Goal: Transaction & Acquisition: Book appointment/travel/reservation

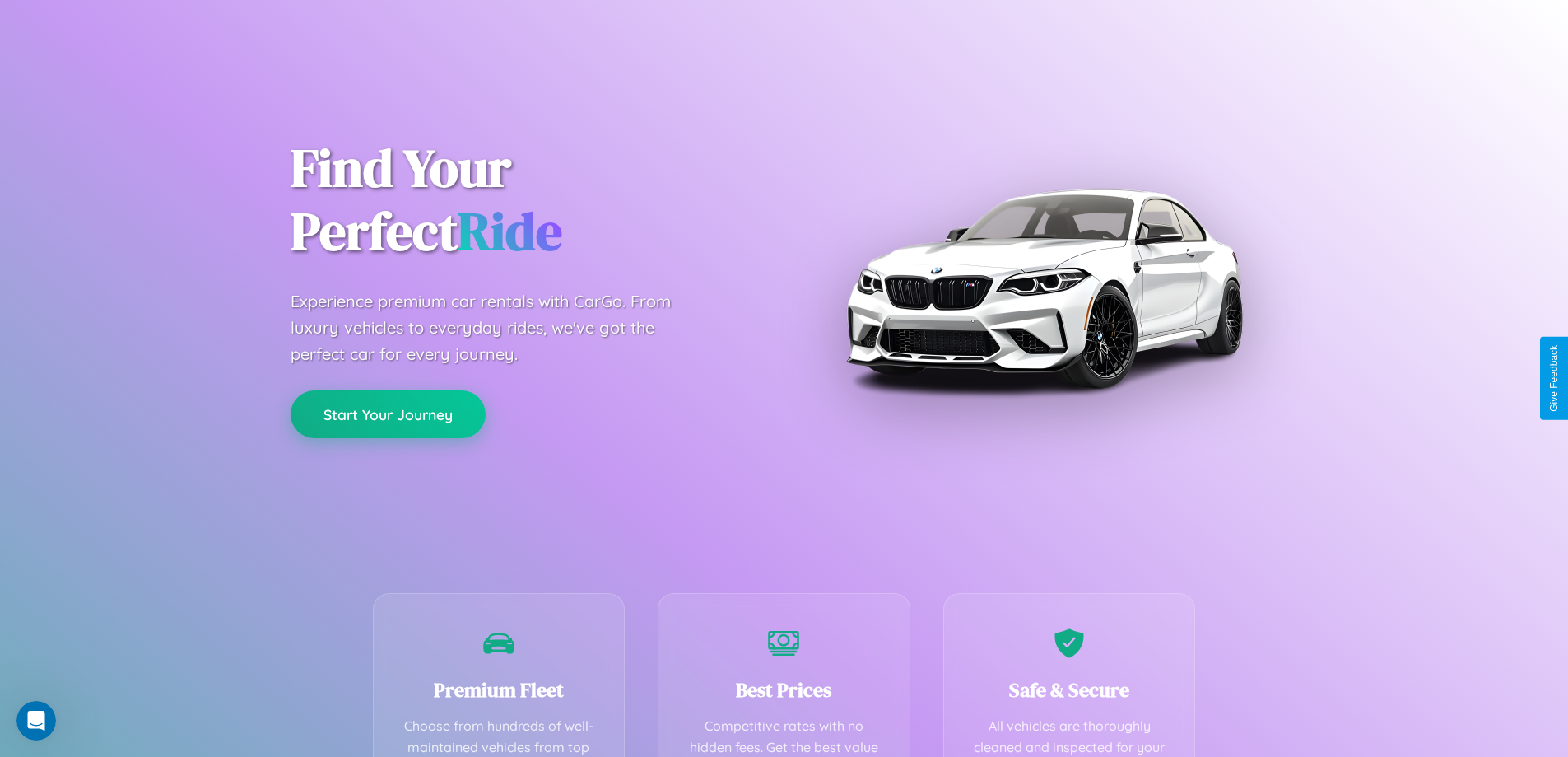
click at [388, 414] on button "Start Your Journey" at bounding box center [388, 414] width 195 height 48
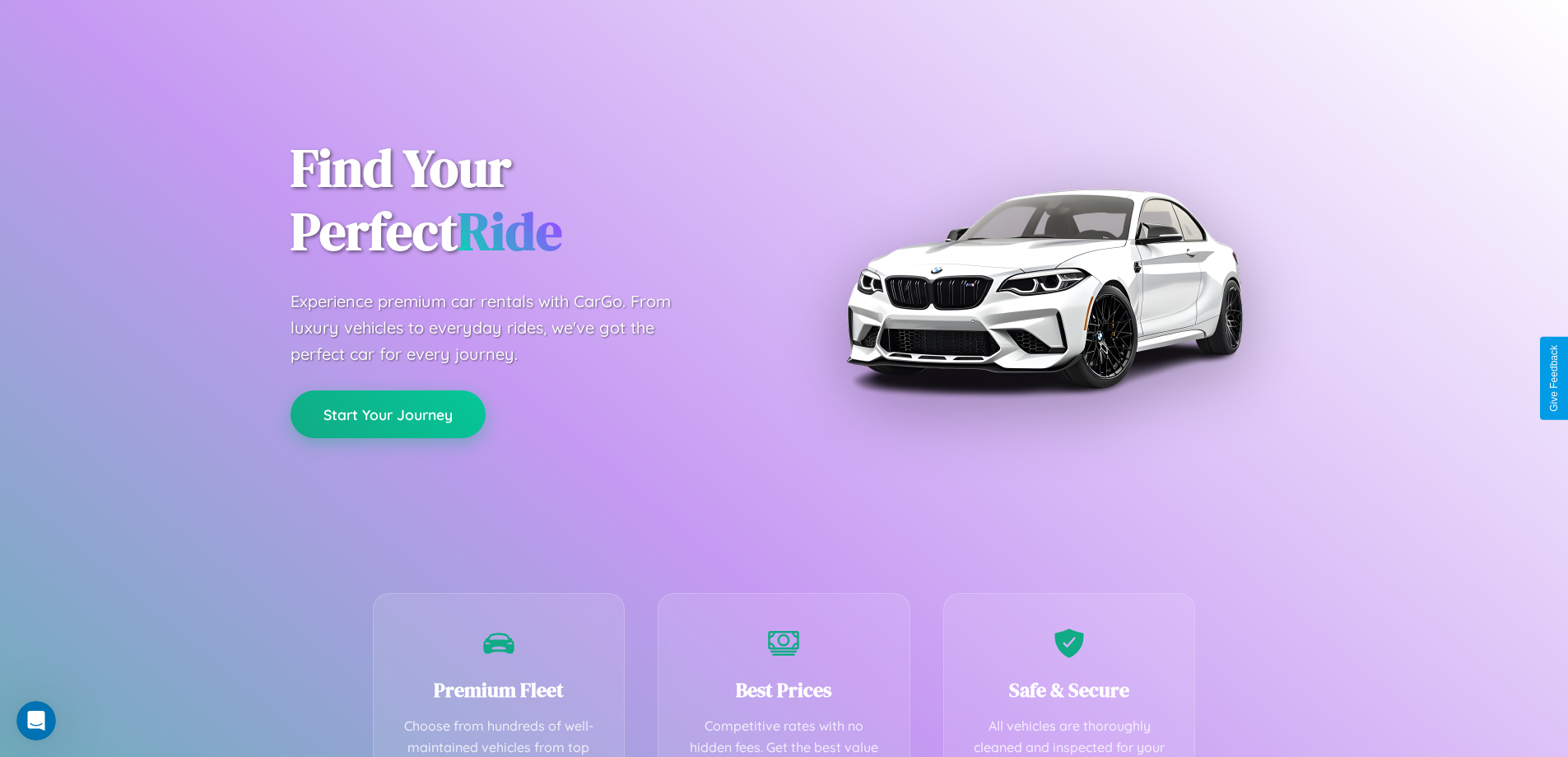
click at [388, 414] on button "Start Your Journey" at bounding box center [388, 414] width 195 height 48
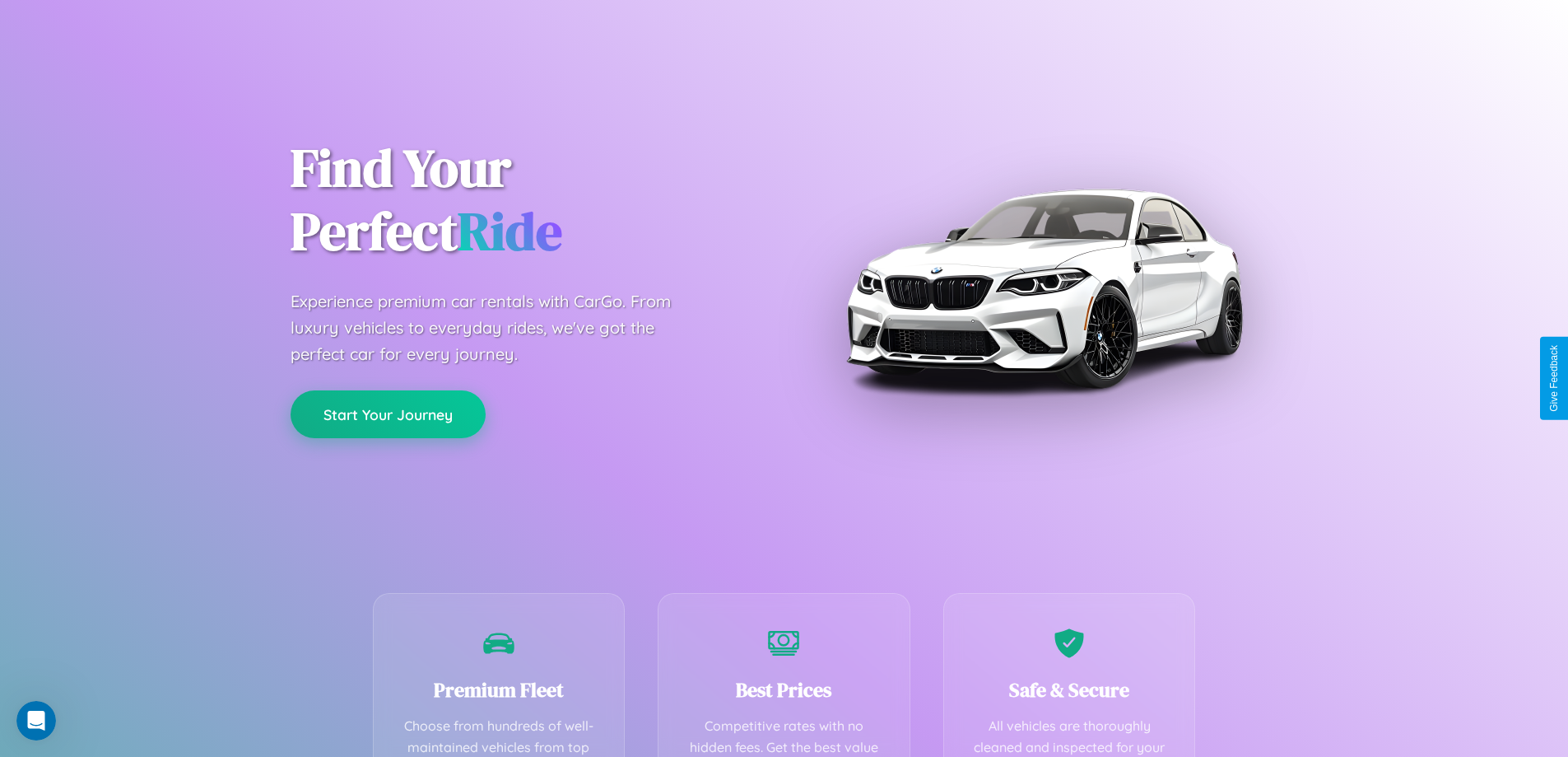
click at [388, 414] on button "Start Your Journey" at bounding box center [388, 414] width 195 height 48
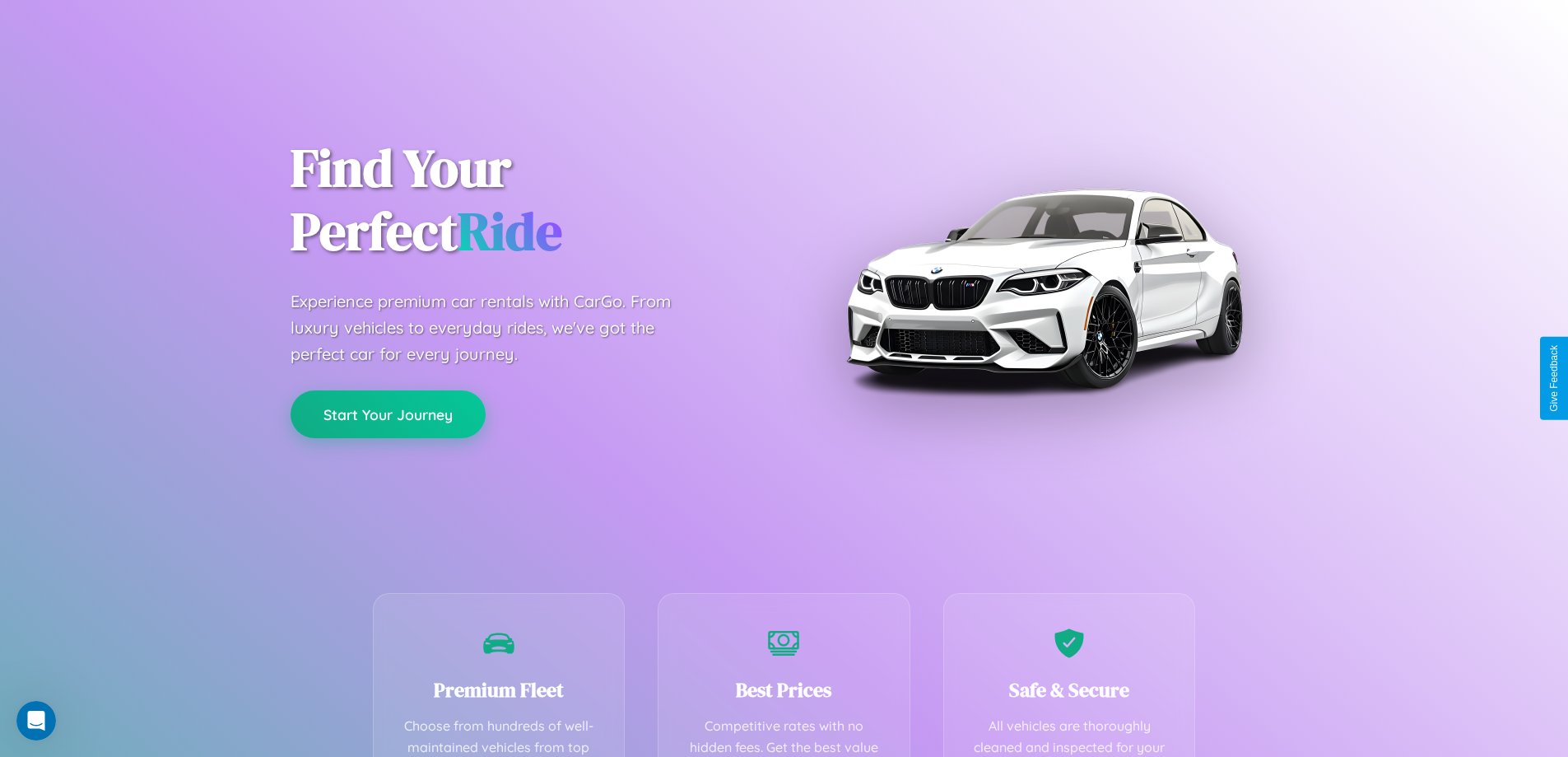
click at [388, 414] on button "Start Your Journey" at bounding box center [388, 414] width 195 height 48
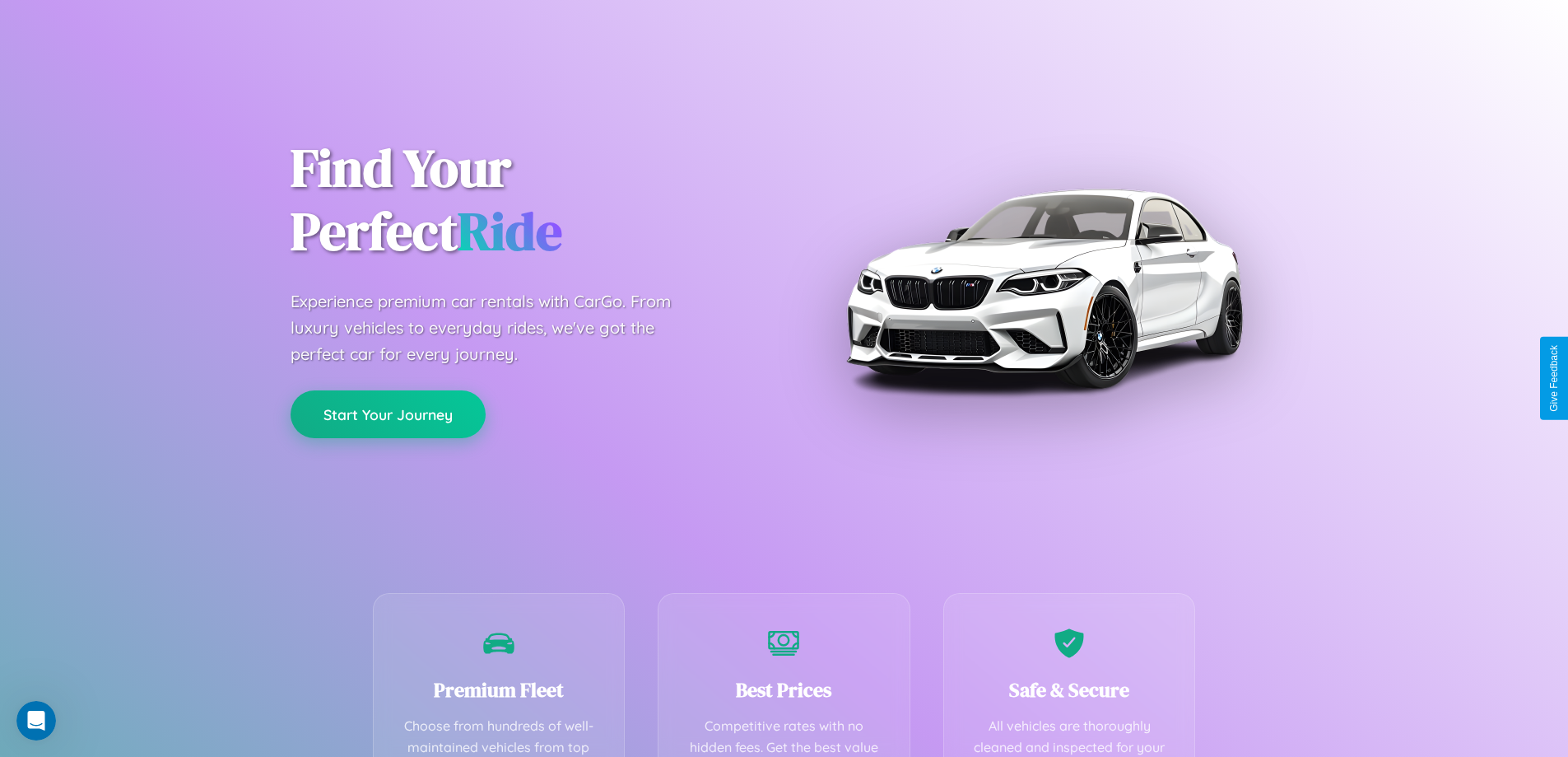
click at [388, 414] on button "Start Your Journey" at bounding box center [388, 414] width 195 height 48
